Goal: Find contact information: Find contact information

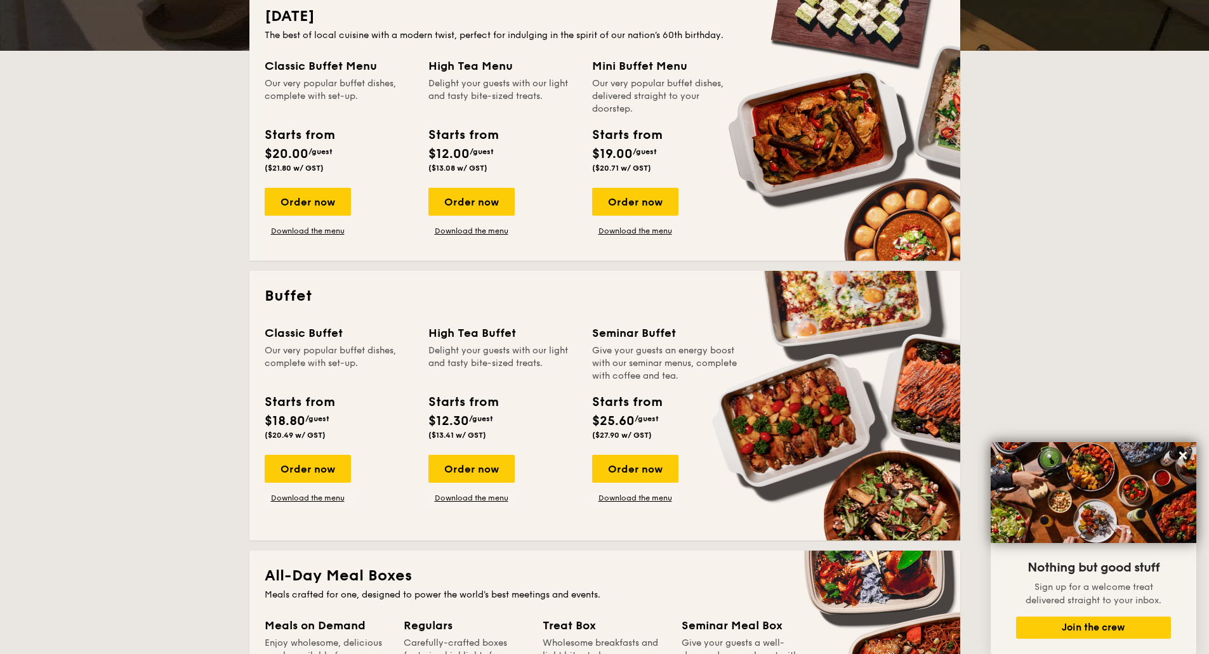
scroll to position [381, 0]
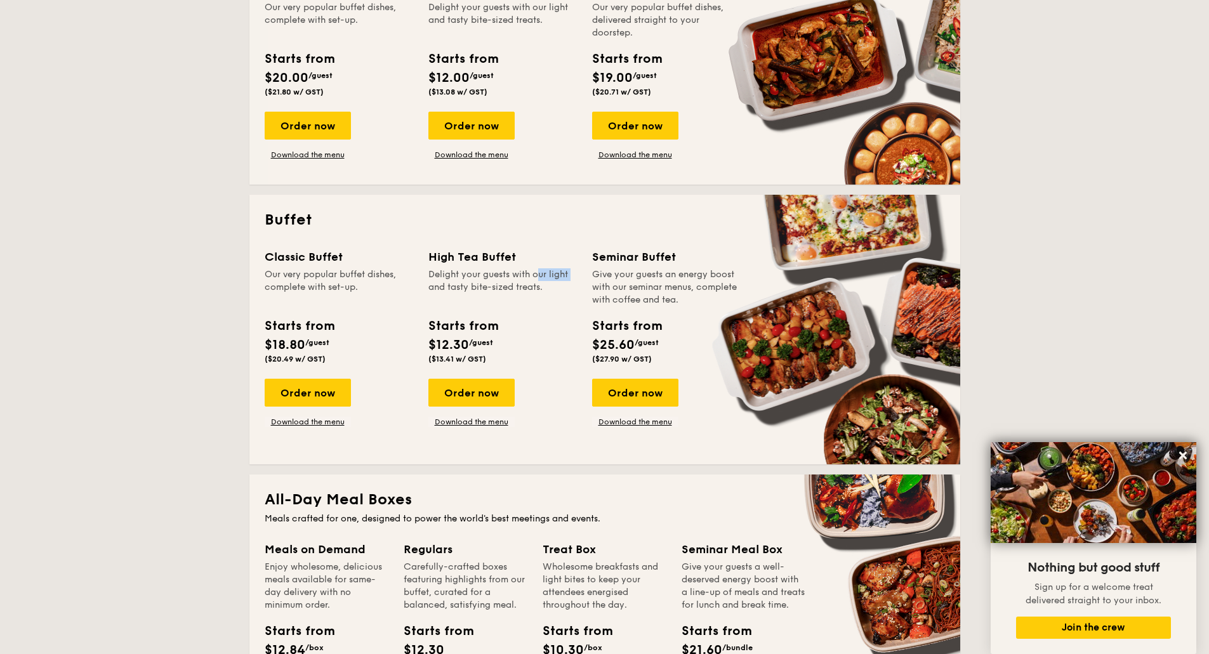
drag, startPoint x: 510, startPoint y: 279, endPoint x: 546, endPoint y: 280, distance: 36.2
click at [546, 280] on div "Delight your guests with our light and tasty bite-sized treats." at bounding box center [502, 287] width 149 height 38
drag, startPoint x: 539, startPoint y: 287, endPoint x: 469, endPoint y: 275, distance: 70.7
click at [469, 275] on div "Delight your guests with our light and tasty bite-sized treats." at bounding box center [502, 287] width 149 height 38
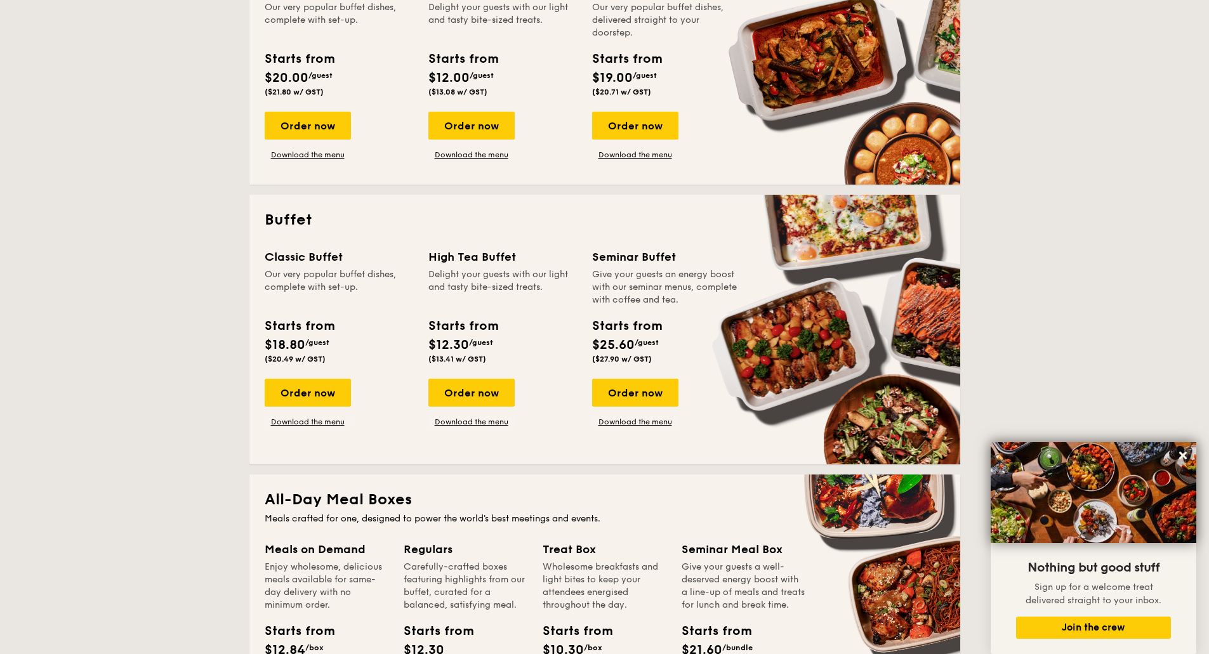
click at [469, 275] on div "Delight your guests with our light and tasty bite-sized treats." at bounding box center [502, 287] width 149 height 38
drag, startPoint x: 504, startPoint y: 281, endPoint x: 511, endPoint y: 281, distance: 7.0
click at [511, 281] on div "Delight your guests with our light and tasty bite-sized treats." at bounding box center [502, 287] width 149 height 38
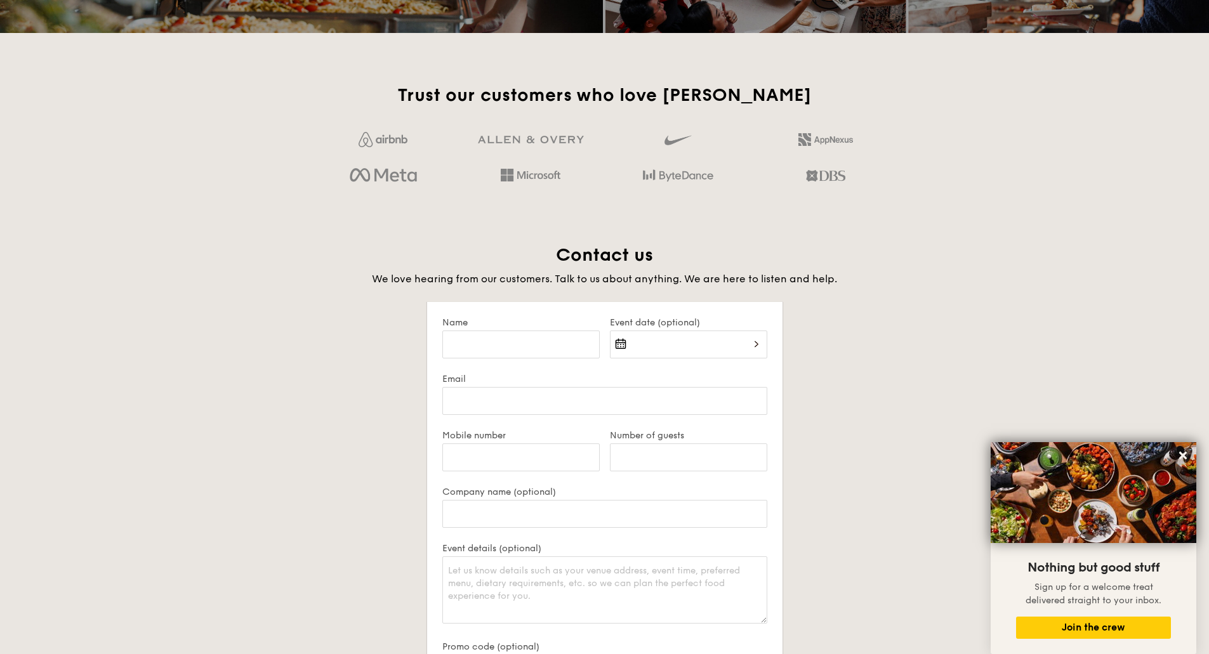
scroll to position [2031, 0]
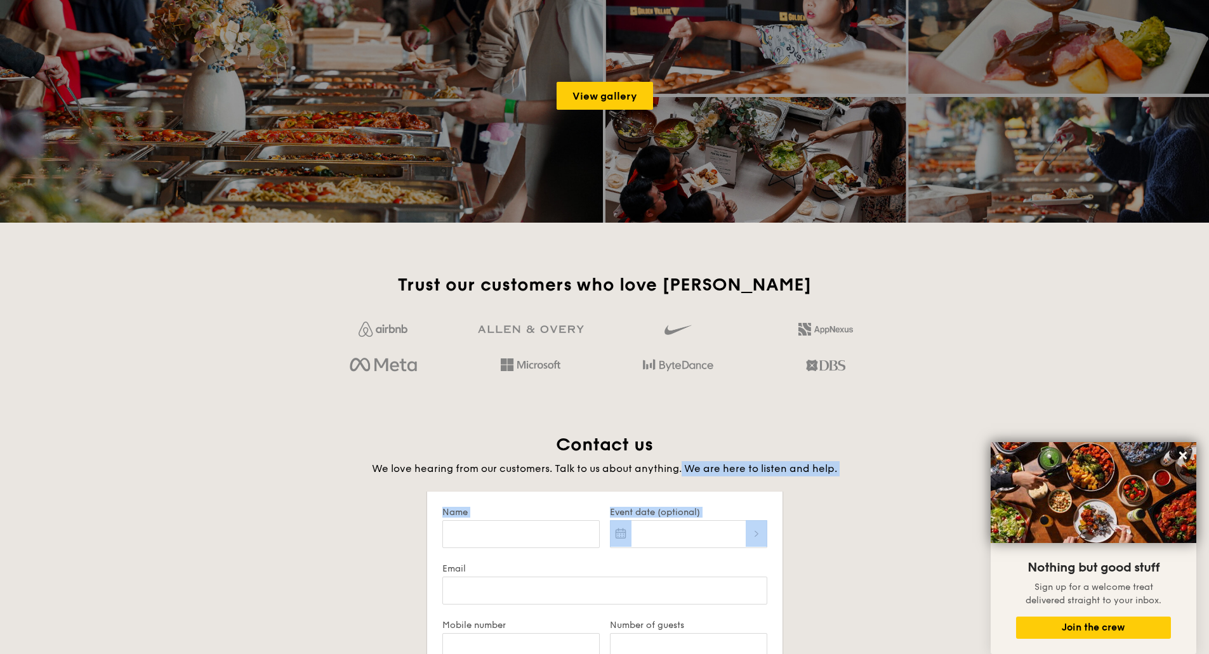
drag, startPoint x: 682, startPoint y: 471, endPoint x: 837, endPoint y: 480, distance: 155.1
drag, startPoint x: 847, startPoint y: 454, endPoint x: 790, endPoint y: 427, distance: 63.9
click at [790, 427] on div "Trust our customers who love Grain Contact us We love hearing from our customer…" at bounding box center [604, 648] width 731 height 749
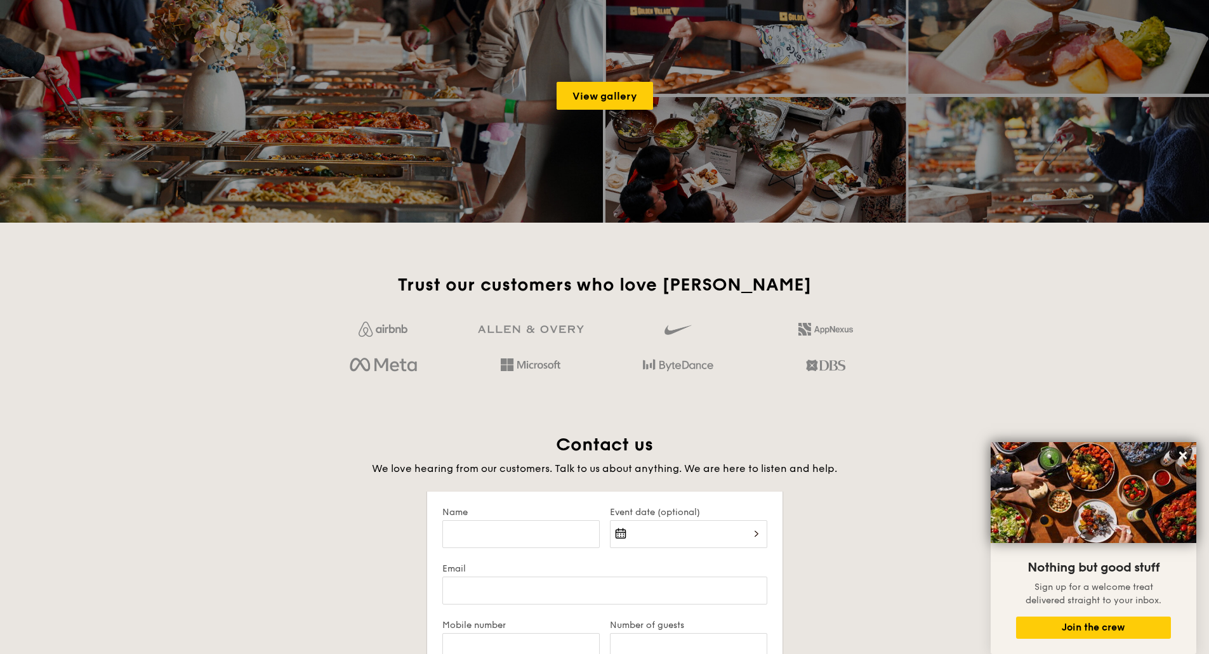
click at [790, 427] on div "Trust our customers who love Grain Contact us We love hearing from our customer…" at bounding box center [604, 648] width 731 height 749
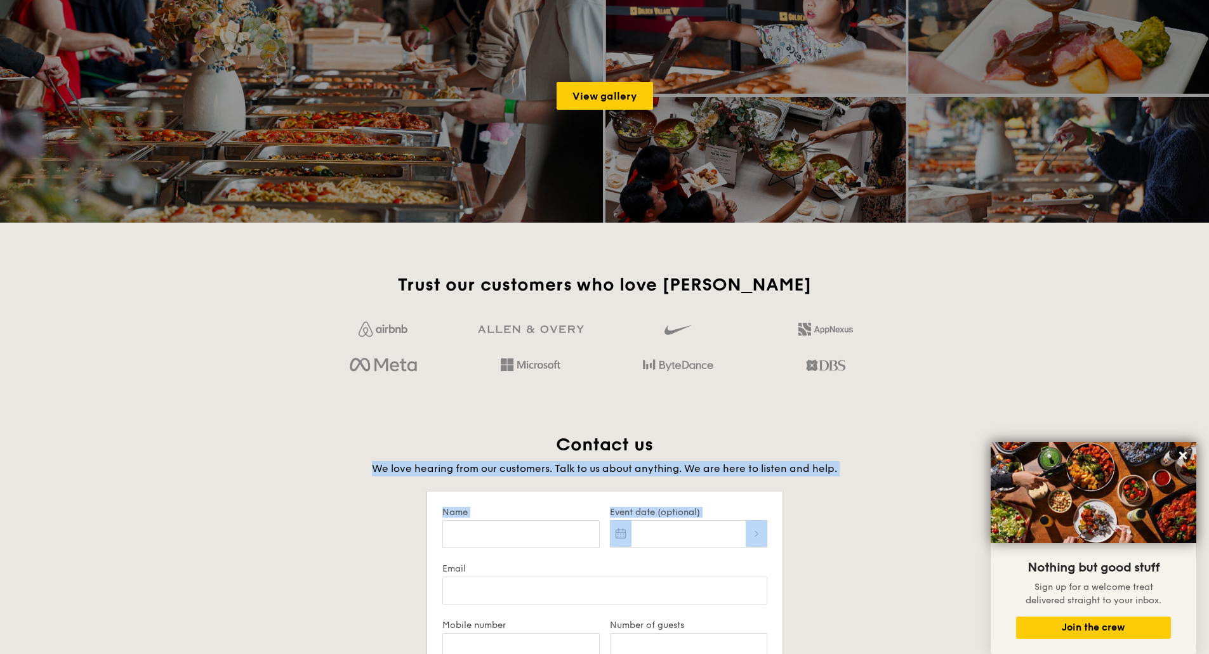
drag, startPoint x: 736, startPoint y: 431, endPoint x: 845, endPoint y: 488, distance: 122.7
click at [845, 488] on div "Trust our customers who love Grain Contact us We love hearing from our customer…" at bounding box center [604, 648] width 731 height 749
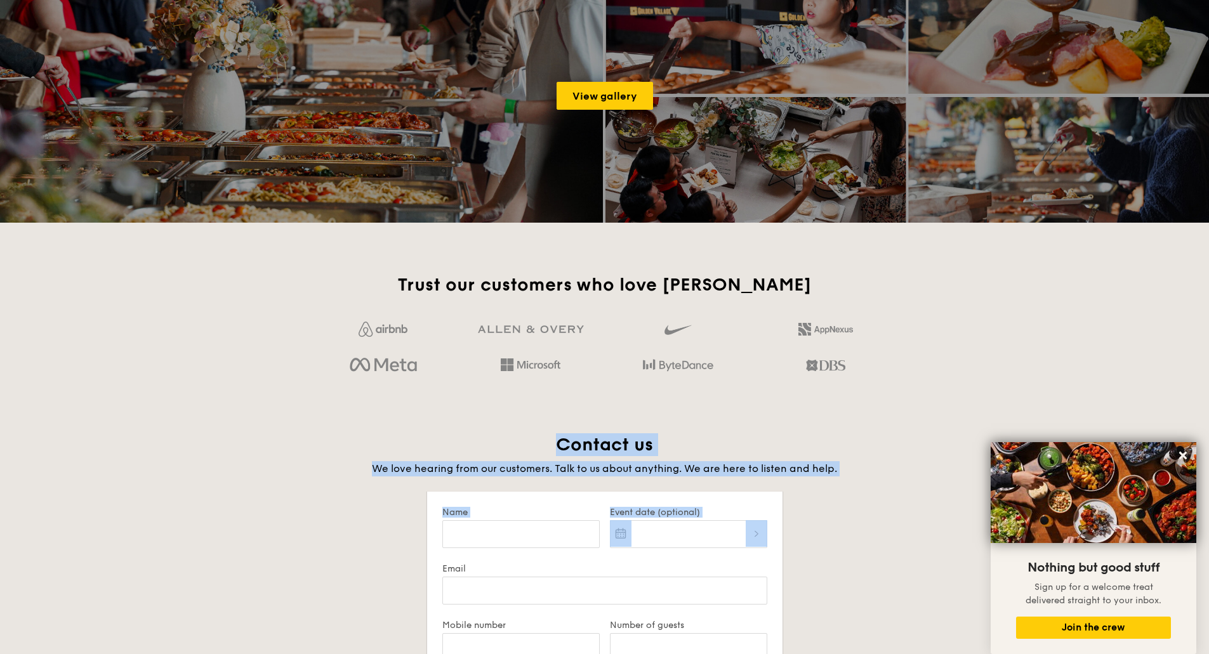
drag, startPoint x: 846, startPoint y: 477, endPoint x: 531, endPoint y: 430, distance: 318.3
click at [531, 430] on div "Trust our customers who love Grain Contact us We love hearing from our customer…" at bounding box center [604, 648] width 731 height 749
drag, startPoint x: 539, startPoint y: 433, endPoint x: 839, endPoint y: 469, distance: 302.4
click at [839, 469] on div "Trust our customers who love Grain Contact us We love hearing from our customer…" at bounding box center [604, 648] width 731 height 749
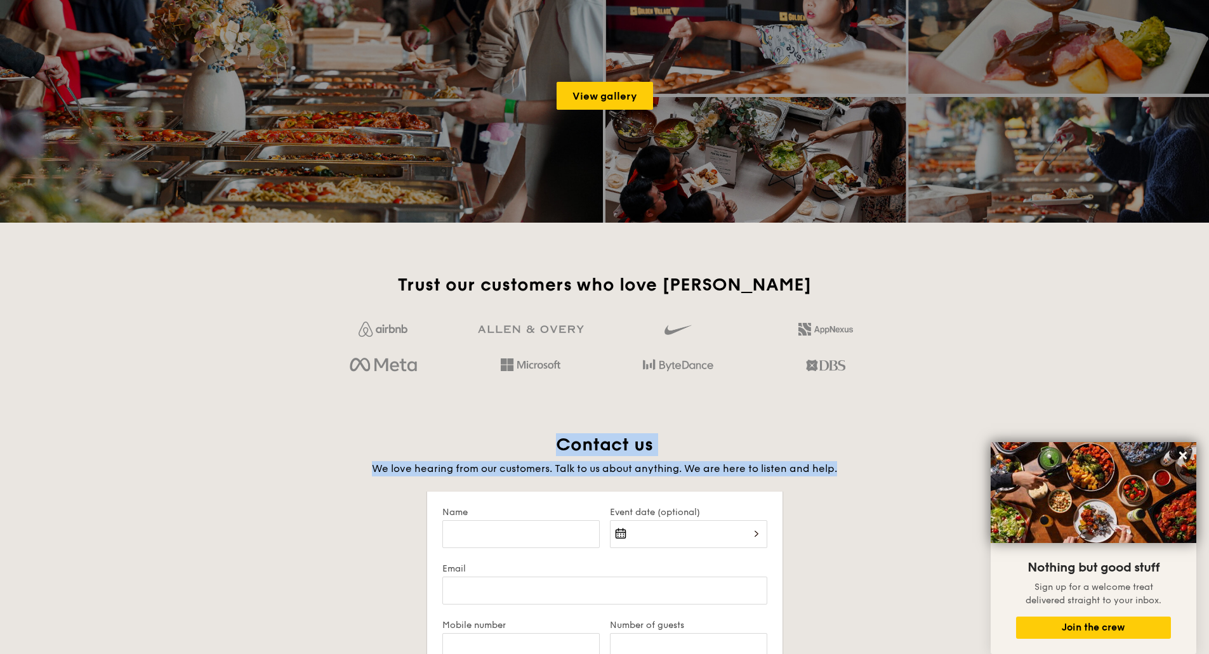
click at [839, 469] on h4 "We love hearing from our customers. Talk to us about anything. We are here to l…" at bounding box center [604, 468] width 711 height 15
drag, startPoint x: 779, startPoint y: 471, endPoint x: 529, endPoint y: 441, distance: 252.6
click at [529, 441] on div "Contact us We love hearing from our customers. Talk to us about anything. We ar…" at bounding box center [604, 455] width 711 height 43
click at [529, 441] on h2 "Contact us" at bounding box center [604, 445] width 711 height 23
drag, startPoint x: 529, startPoint y: 441, endPoint x: 859, endPoint y: 471, distance: 332.1
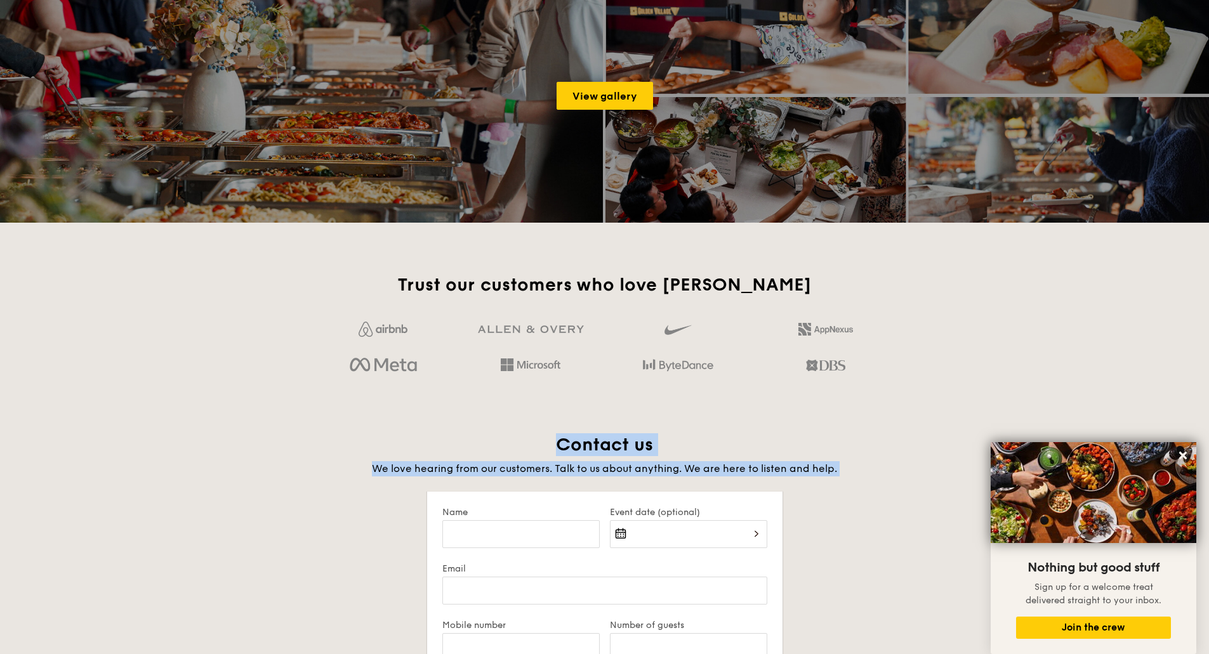
click at [859, 471] on div "Contact us We love hearing from our customers. Talk to us about anything. We ar…" at bounding box center [604, 455] width 711 height 43
click at [859, 471] on h4 "We love hearing from our customers. Talk to us about anything. We are here to l…" at bounding box center [604, 468] width 711 height 15
